Goal: Communication & Community: Answer question/provide support

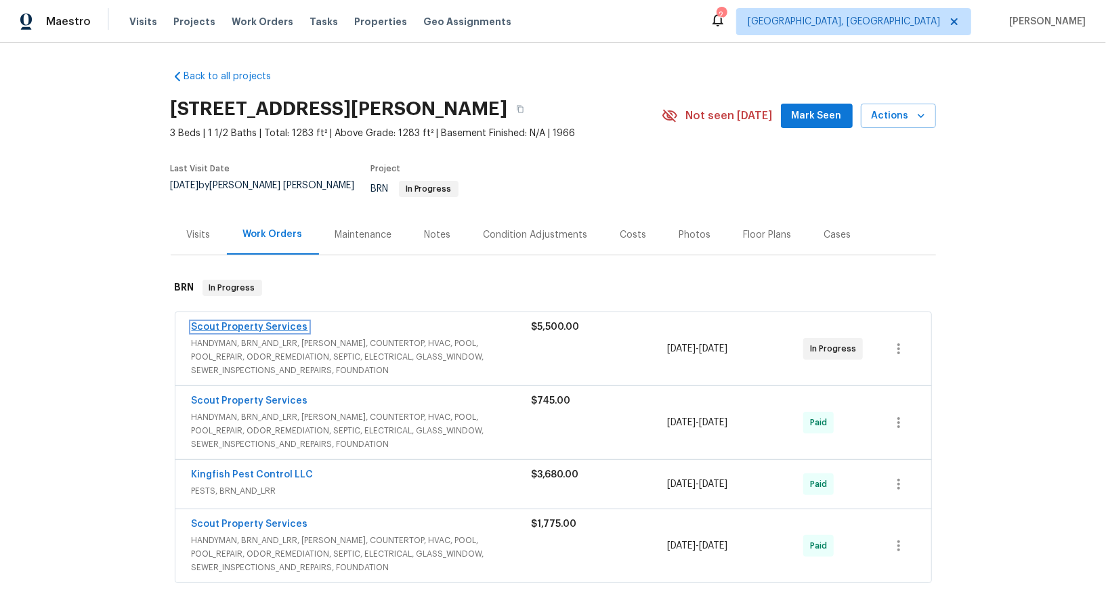
click at [255, 322] on link "Scout Property Services" at bounding box center [250, 326] width 116 height 9
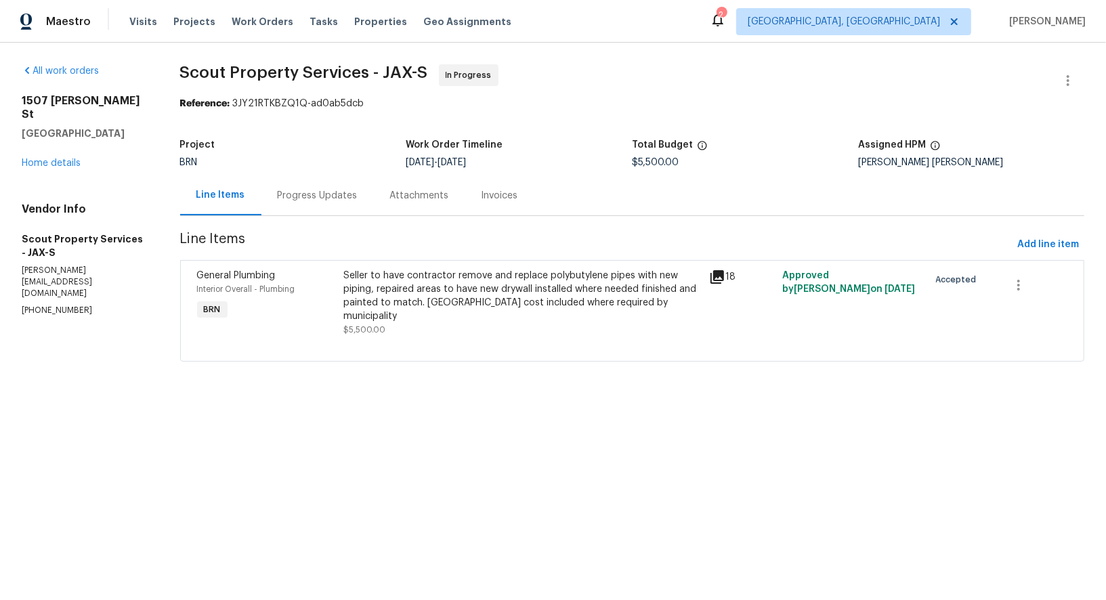
click at [358, 189] on div "Progress Updates" at bounding box center [318, 196] width 80 height 14
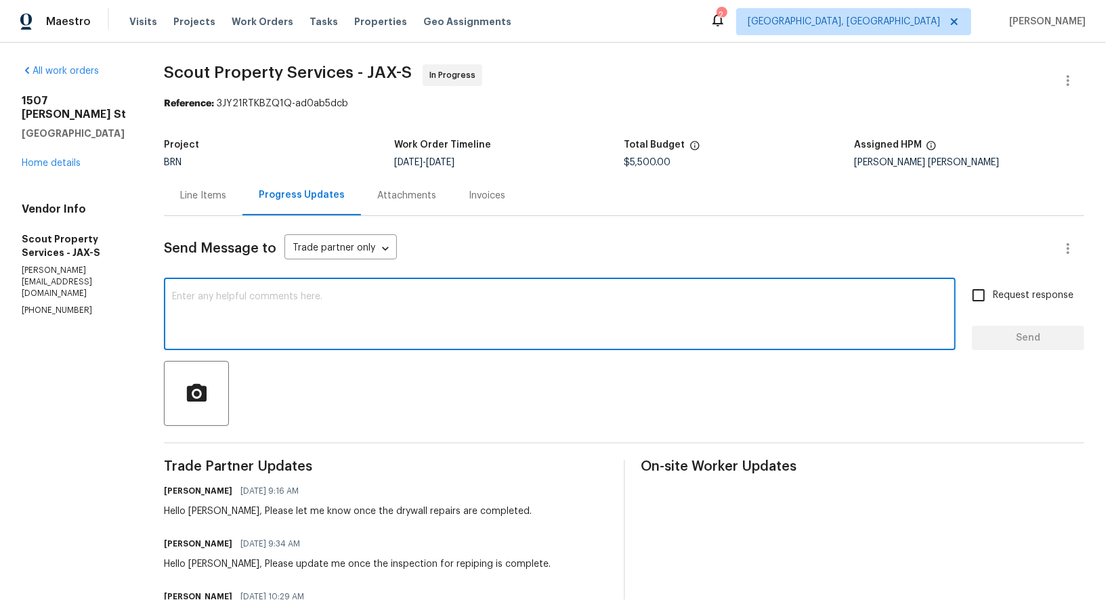
click at [367, 318] on textarea at bounding box center [559, 315] width 775 height 47
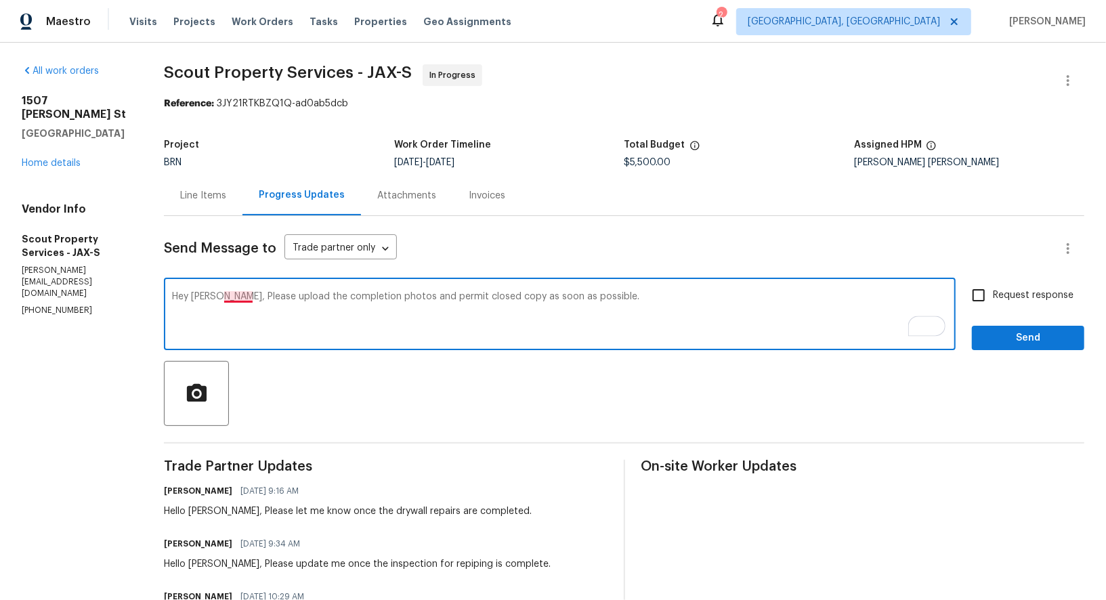
click at [245, 295] on textarea "Hey [PERSON_NAME], Please upload the completion photos and permit closed copy a…" at bounding box center [559, 315] width 775 height 47
click at [758, 317] on textarea "Hey [PERSON_NAME], please upload the completion photos and permit closed copy a…" at bounding box center [559, 315] width 775 height 47
type textarea "Hey [PERSON_NAME], please upload the completion photos and permit closed copy a…"
click at [988, 292] on input "Request response" at bounding box center [978, 295] width 28 height 28
checkbox input "true"
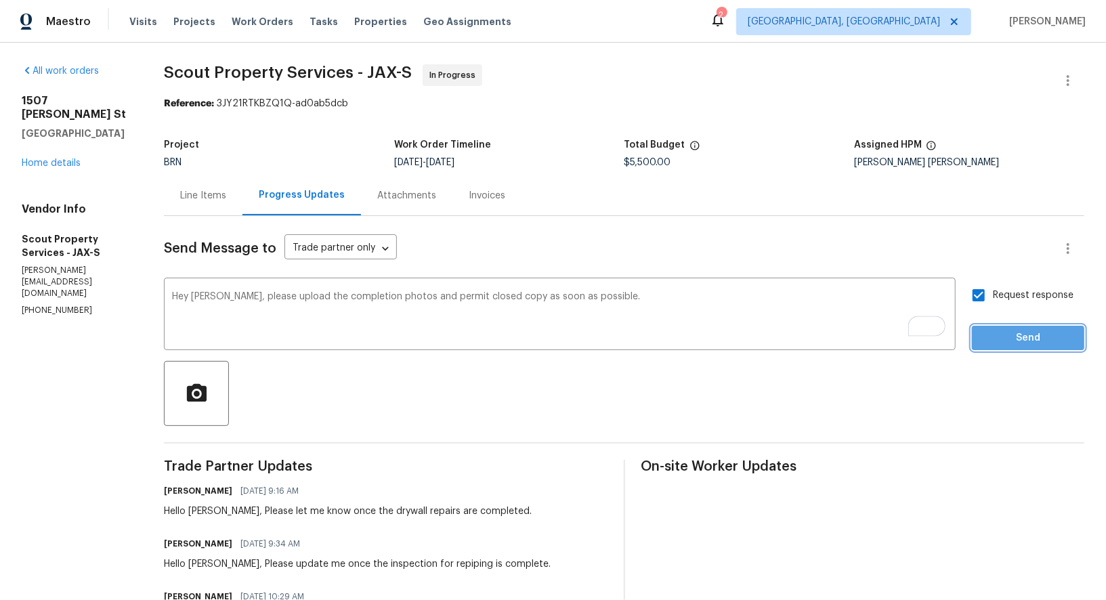
click at [1006, 331] on span "Send" at bounding box center [1028, 338] width 91 height 17
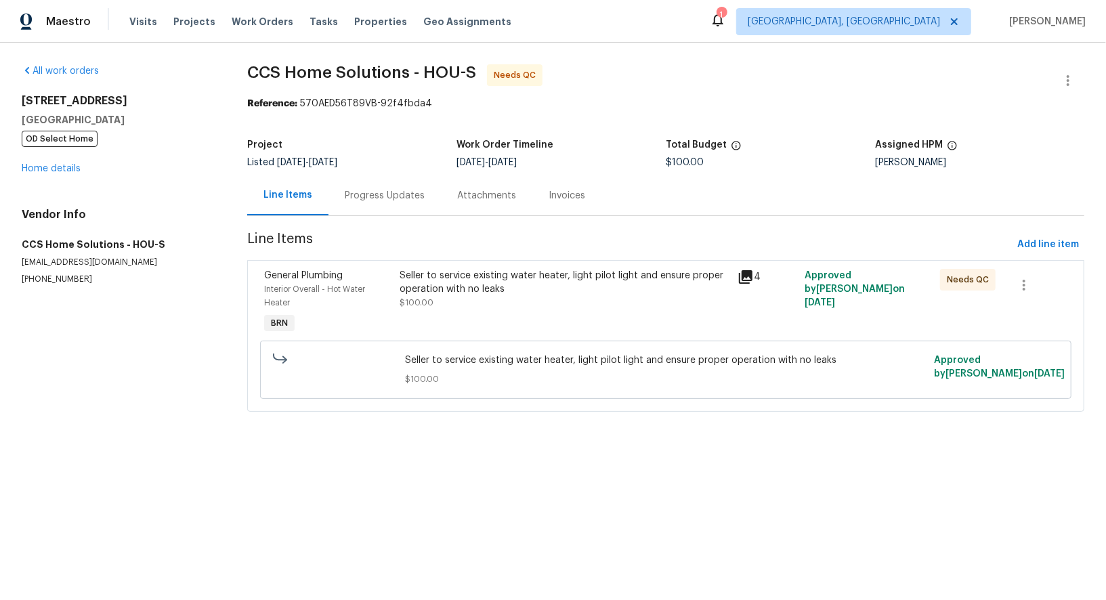
click at [353, 181] on div "Progress Updates" at bounding box center [384, 195] width 112 height 40
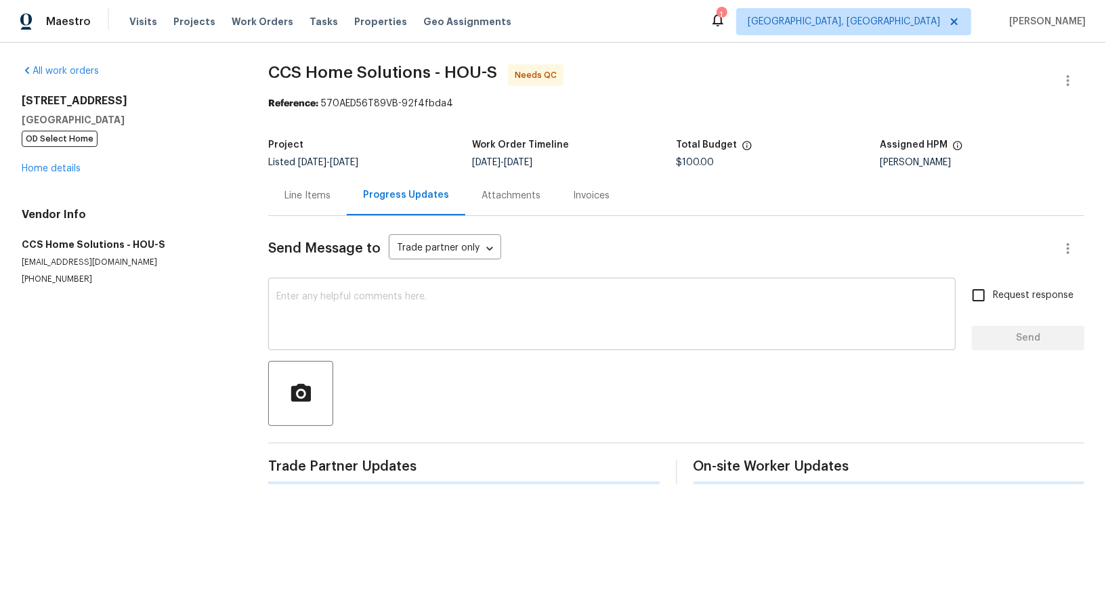
click at [370, 324] on textarea at bounding box center [611, 315] width 671 height 47
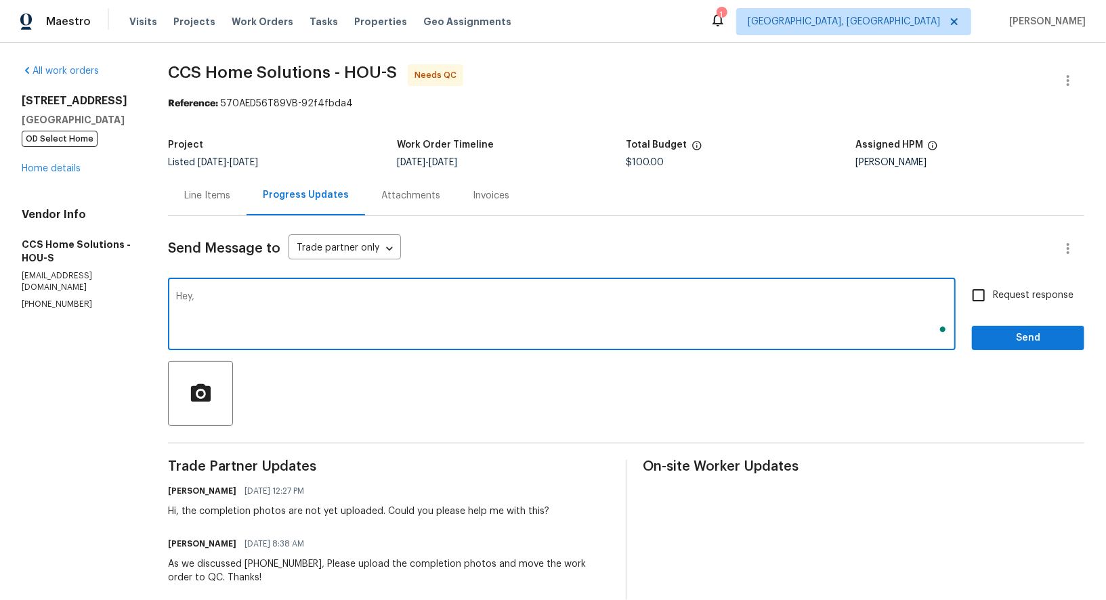
type textarea "Hey,"
